Goal: Task Accomplishment & Management: Manage account settings

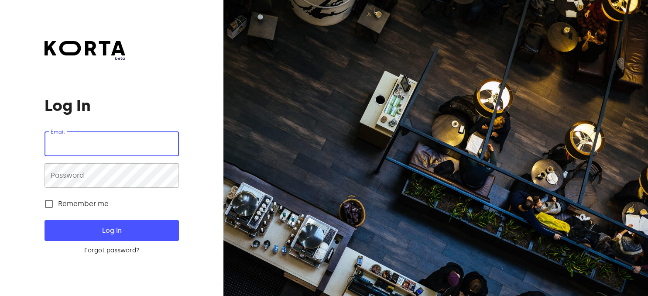
click at [90, 134] on input "email" at bounding box center [112, 144] width 134 height 24
type input "[EMAIL_ADDRESS][DOMAIN_NAME]"
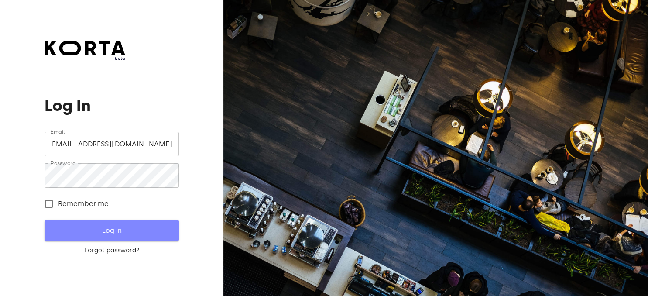
click at [112, 228] on span "Log In" at bounding box center [111, 230] width 106 height 11
